Goal: Navigation & Orientation: Go to known website

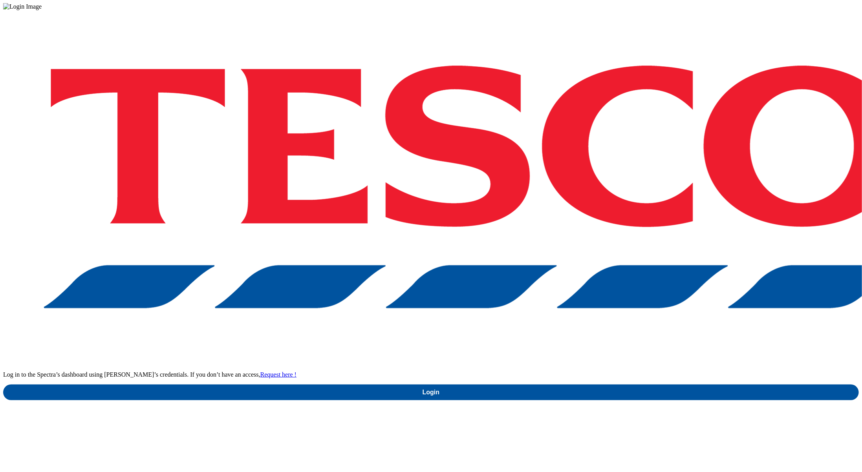
click at [638, 282] on div "Log in to the Spectra’s dashboard using [PERSON_NAME]’s credentials. If you don…" at bounding box center [430, 205] width 855 height 390
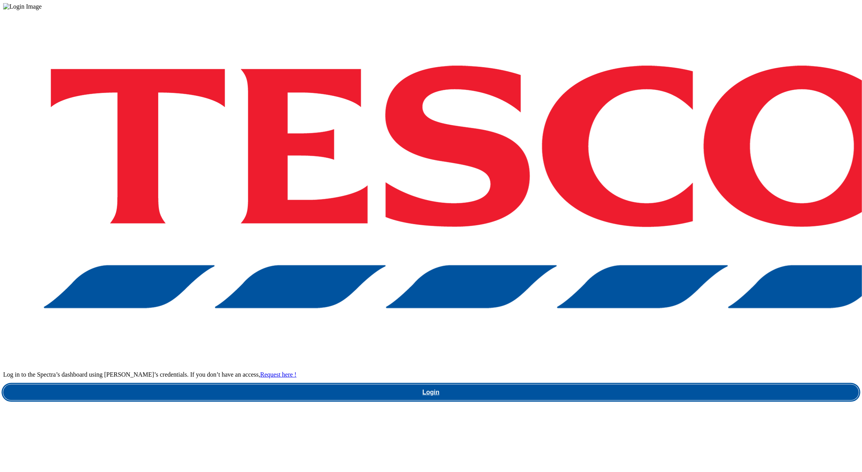
click at [634, 385] on link "Login" at bounding box center [430, 393] width 855 height 16
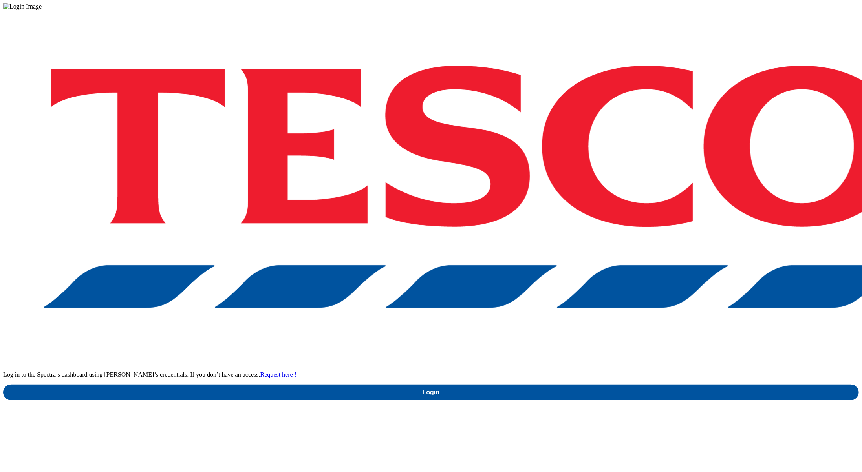
click at [704, 371] on p "Log in to the Spectra’s dashboard using [PERSON_NAME]’s credentials. If you don…" at bounding box center [430, 374] width 855 height 7
click at [296, 371] on link "Request here !" at bounding box center [278, 374] width 36 height 7
